Goal: Task Accomplishment & Management: Use online tool/utility

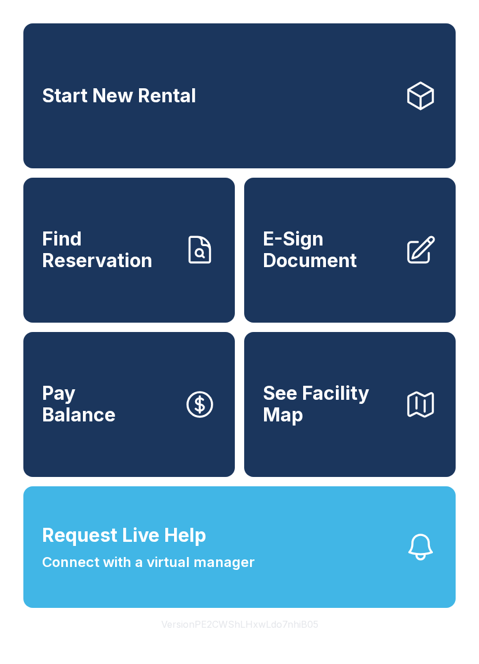
click at [277, 556] on div "Request Live Help A Virtual Manager has been alerted and will be with you short…" at bounding box center [239, 332] width 479 height 664
click at [276, 555] on button "Request Live Help Connect with a virtual manager" at bounding box center [239, 547] width 432 height 122
click at [156, 242] on span "Find Reservation" at bounding box center [108, 249] width 132 height 43
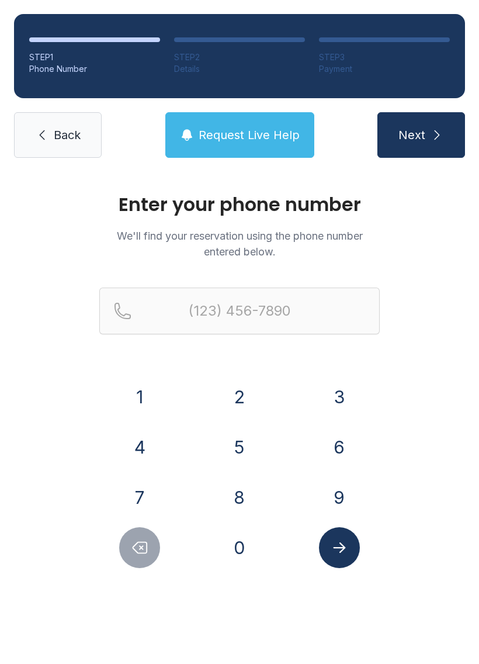
click at [241, 491] on button "8" at bounding box center [239, 497] width 41 height 41
click at [155, 449] on button "4" at bounding box center [139, 446] width 41 height 41
click at [334, 400] on button "3" at bounding box center [339, 396] width 41 height 41
click at [343, 504] on button "9" at bounding box center [339, 497] width 41 height 41
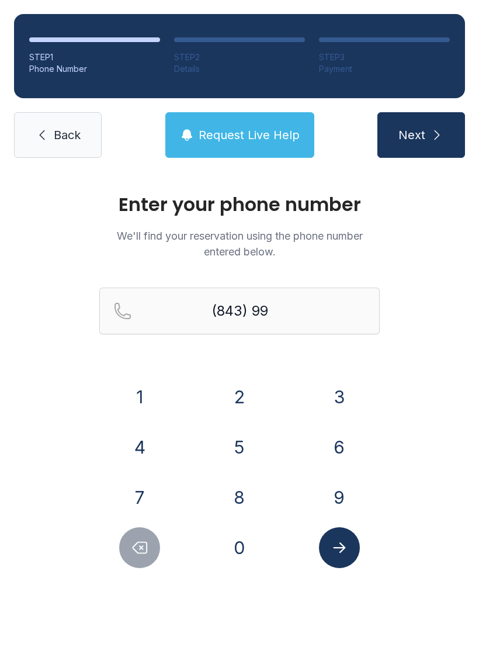
click at [242, 449] on button "5" at bounding box center [239, 446] width 41 height 41
click at [241, 397] on button "2" at bounding box center [239, 396] width 41 height 41
click at [244, 448] on button "5" at bounding box center [239, 446] width 41 height 41
click at [244, 447] on button "5" at bounding box center [239, 446] width 41 height 41
click at [245, 499] on button "8" at bounding box center [239, 497] width 41 height 41
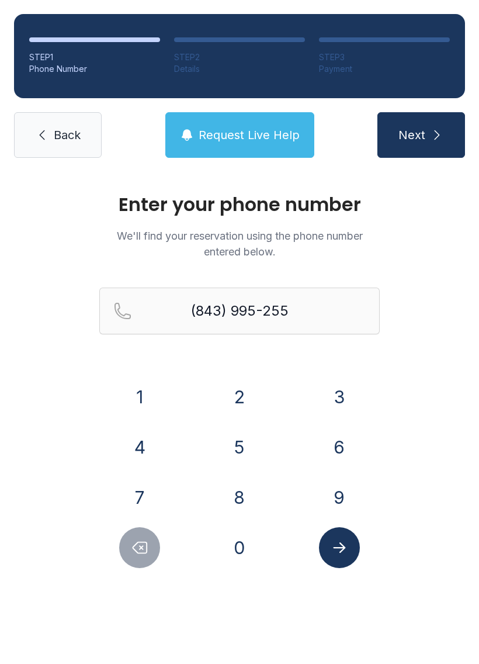
type input "[PHONE_NUMBER]"
click at [354, 543] on button "Submit lookup form" at bounding box center [339, 547] width 41 height 41
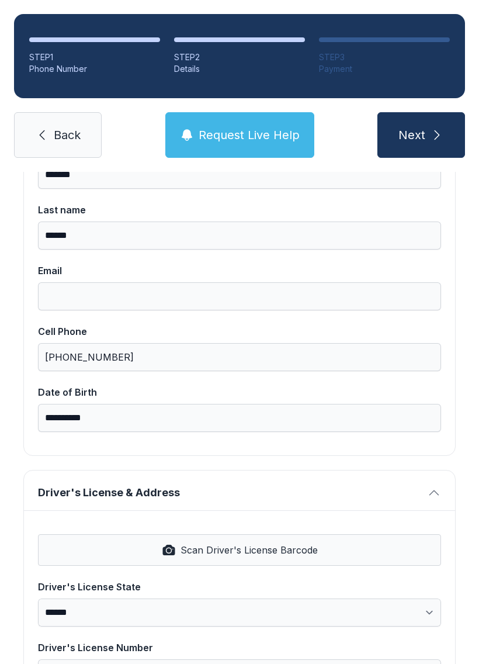
scroll to position [165, 0]
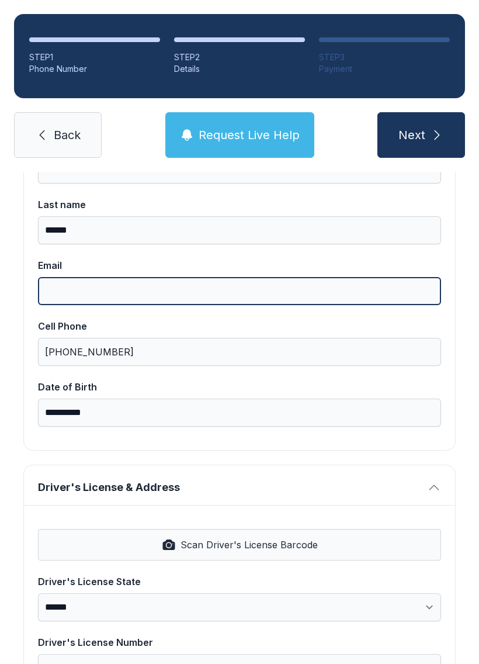
click at [84, 287] on input "Email" at bounding box center [239, 291] width 403 height 28
type input "**********"
click at [421, 135] on button "Next" at bounding box center [421, 135] width 88 height 46
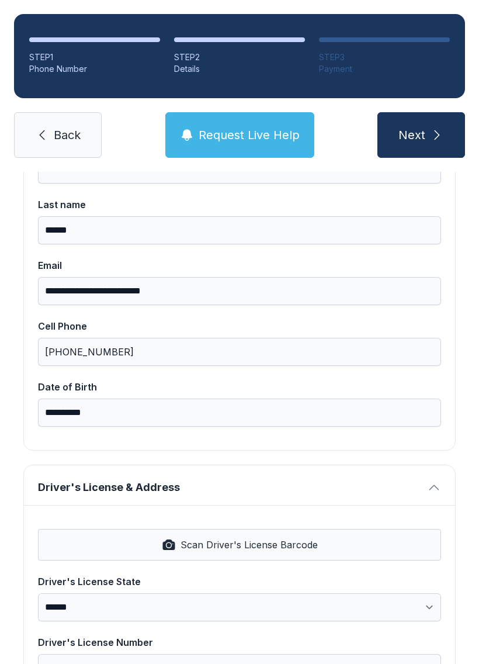
type input "*"
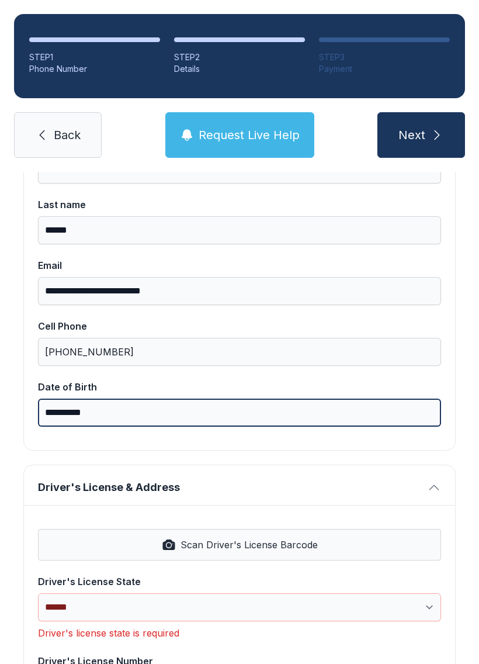
click at [76, 408] on input "**********" at bounding box center [239, 412] width 403 height 28
click at [117, 416] on input "**********" at bounding box center [239, 412] width 403 height 28
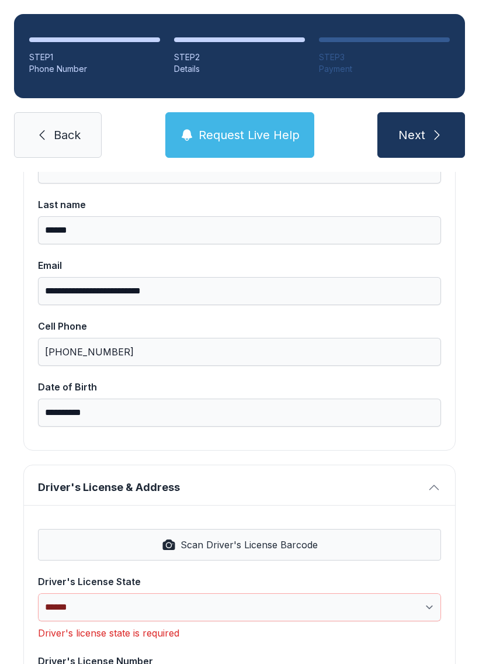
click at [417, 131] on span "Next" at bounding box center [411, 135] width 27 height 16
click at [421, 142] on span "Next" at bounding box center [411, 135] width 27 height 16
click at [409, 141] on span "Next" at bounding box center [411, 135] width 27 height 16
type input "*"
click at [62, 143] on link "Back" at bounding box center [58, 135] width 88 height 46
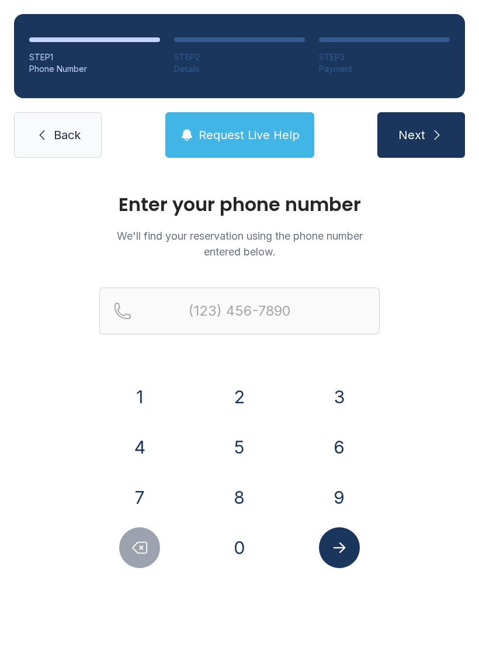
click at [51, 134] on link "Back" at bounding box center [58, 135] width 88 height 46
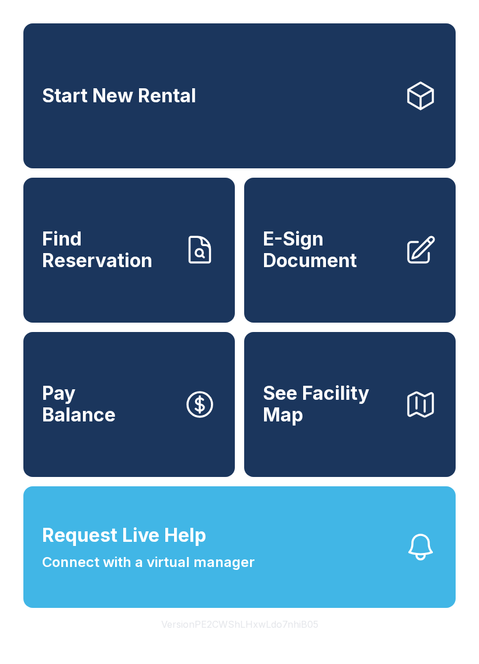
click at [383, 255] on span "E-Sign Document" at bounding box center [329, 249] width 132 height 43
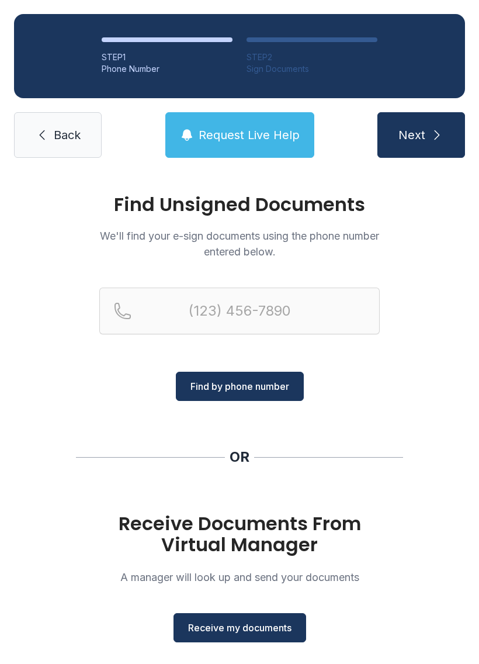
click at [53, 134] on link "Back" at bounding box center [58, 135] width 88 height 46
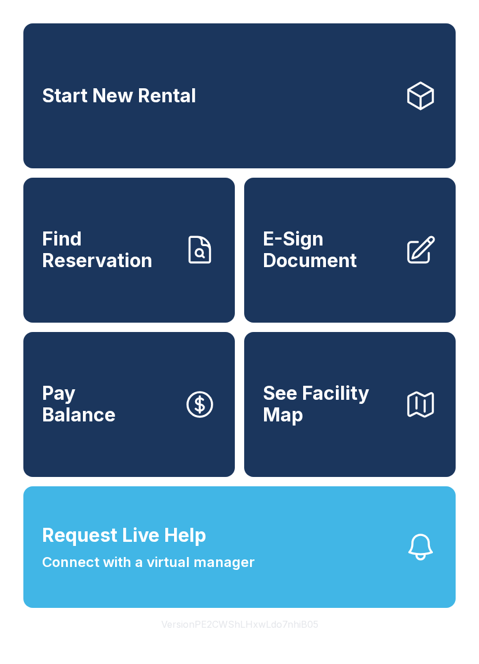
click at [341, 271] on span "E-Sign Document" at bounding box center [329, 249] width 132 height 43
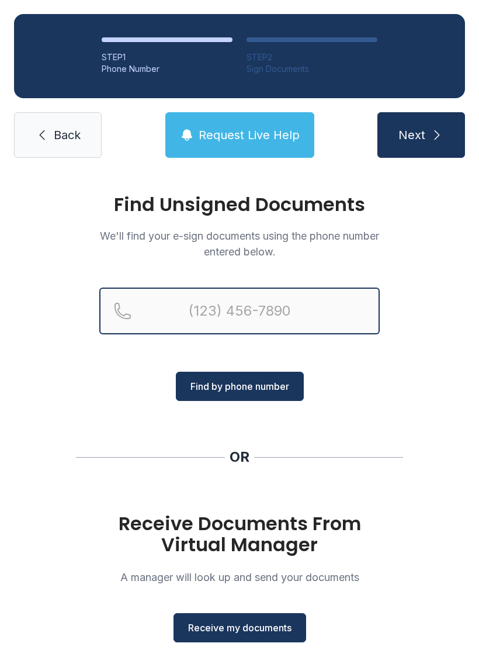
click at [182, 303] on input "Reservation phone number" at bounding box center [239, 310] width 280 height 47
type input "[PHONE_NUMBER]"
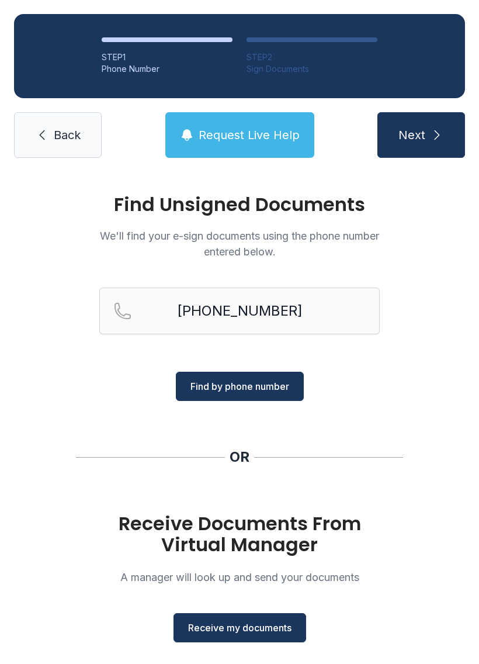
click at [252, 380] on span "Find by phone number" at bounding box center [239, 386] width 99 height 14
click at [257, 625] on span "Receive my documents" at bounding box center [239, 627] width 103 height 14
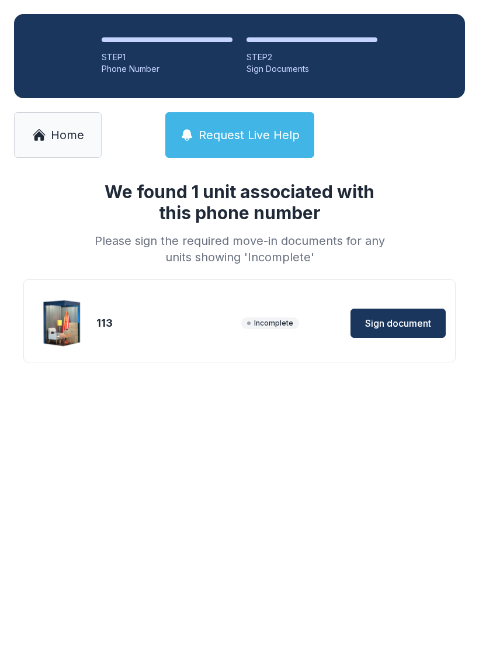
click at [412, 314] on button "Sign document" at bounding box center [398, 322] width 95 height 29
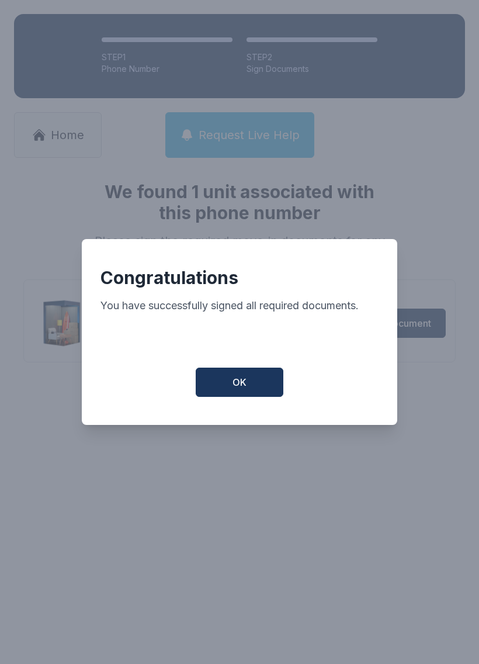
click at [231, 386] on button "OK" at bounding box center [240, 381] width 88 height 29
